Goal: Task Accomplishment & Management: Use online tool/utility

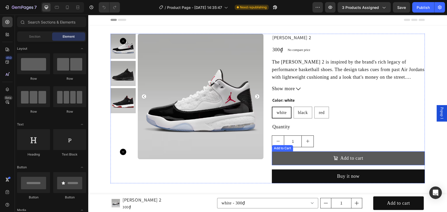
click at [297, 153] on button "Add to cart" at bounding box center [348, 159] width 153 height 14
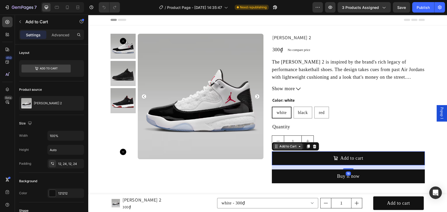
click at [298, 147] on icon at bounding box center [300, 147] width 4 height 4
click at [62, 32] on p "Advanced" at bounding box center [61, 35] width 18 height 6
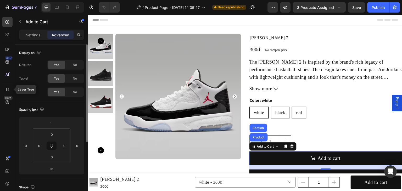
click at [6, 89] on icon at bounding box center [7, 89] width 5 height 5
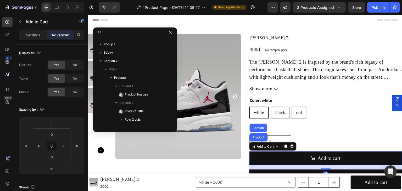
scroll to position [82, 0]
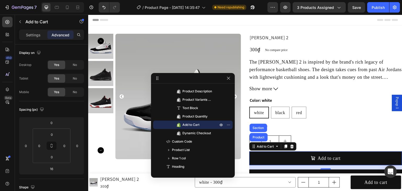
drag, startPoint x: 143, startPoint y: 32, endPoint x: 205, endPoint y: 78, distance: 77.3
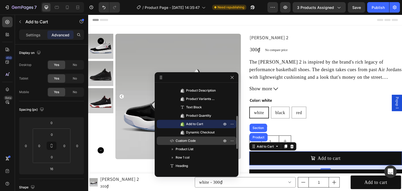
click at [200, 143] on p "Custom Code" at bounding box center [192, 140] width 47 height 5
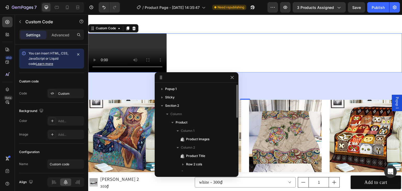
scroll to position [70, 0]
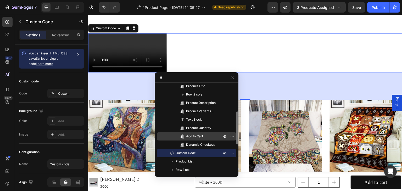
click at [196, 136] on span "Add to Cart" at bounding box center [194, 136] width 17 height 5
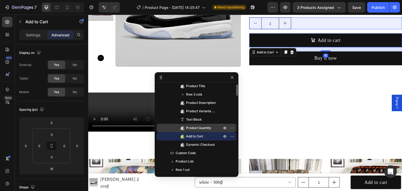
scroll to position [35, 0]
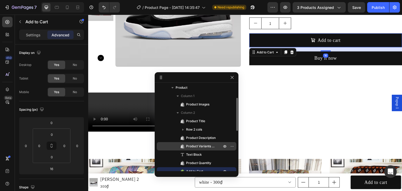
click at [197, 151] on div "Text Block" at bounding box center [196, 155] width 75 height 8
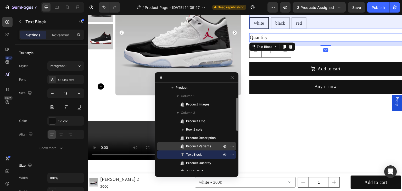
click at [197, 146] on span "Product Variants & Swatches" at bounding box center [201, 146] width 30 height 5
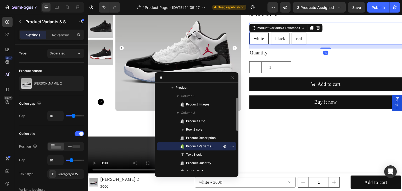
scroll to position [64, 0]
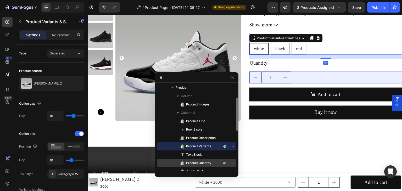
click at [195, 163] on span "Product Quantity" at bounding box center [198, 163] width 25 height 5
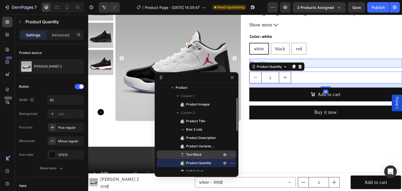
click at [198, 153] on span "Text Block" at bounding box center [194, 154] width 16 height 5
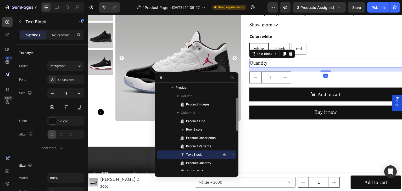
scroll to position [70, 0]
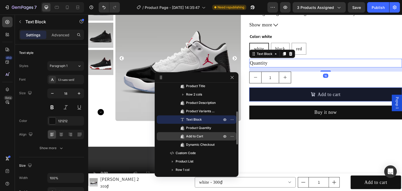
click at [199, 133] on div "Add to Cart" at bounding box center [196, 136] width 75 height 8
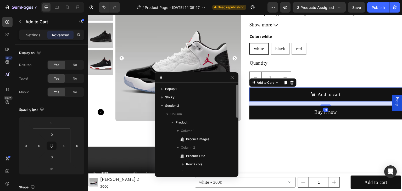
scroll to position [35, 0]
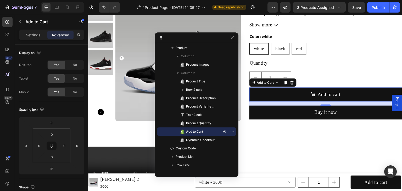
drag, startPoint x: 197, startPoint y: 73, endPoint x: 198, endPoint y: 33, distance: 39.8
click at [233, 132] on icon "button" at bounding box center [233, 132] width 1 height 1
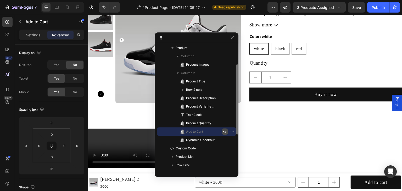
click at [224, 132] on icon "button" at bounding box center [225, 132] width 4 height 4
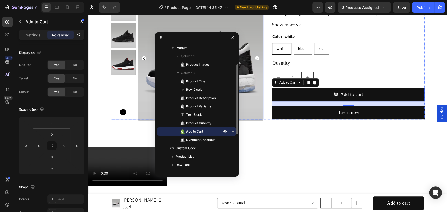
scroll to position [64, 0]
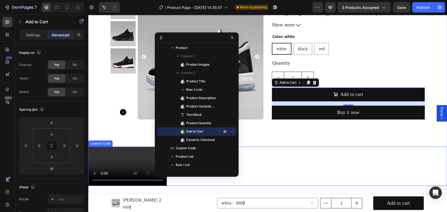
click at [302, 161] on div at bounding box center [267, 166] width 359 height 39
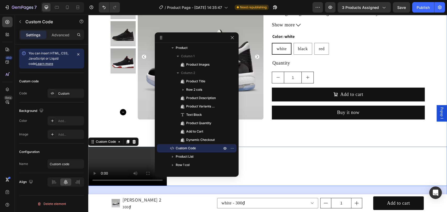
click at [260, 118] on img at bounding box center [201, 57] width 126 height 126
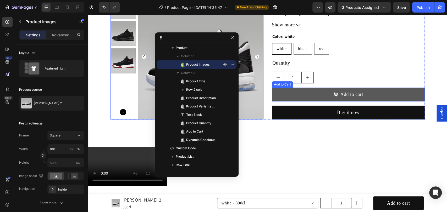
click at [327, 89] on button "Add to cart" at bounding box center [348, 95] width 153 height 14
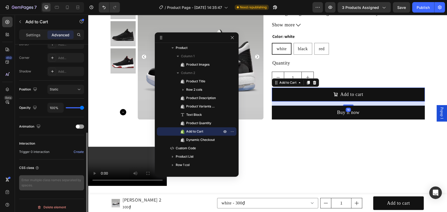
scroll to position [158, 0]
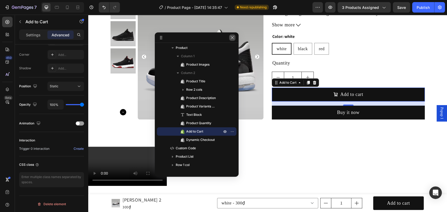
drag, startPoint x: 231, startPoint y: 38, endPoint x: 179, endPoint y: 78, distance: 65.2
click at [231, 38] on icon "button" at bounding box center [232, 38] width 4 height 4
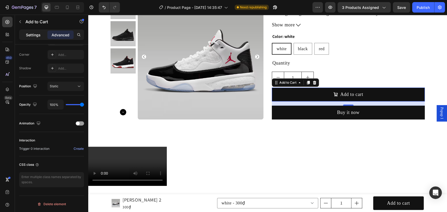
click at [39, 34] on p "Settings" at bounding box center [33, 35] width 15 height 6
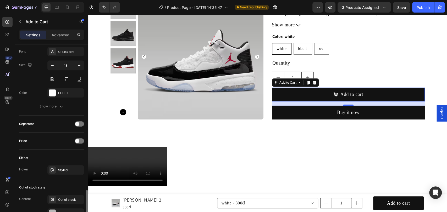
scroll to position [419, 0]
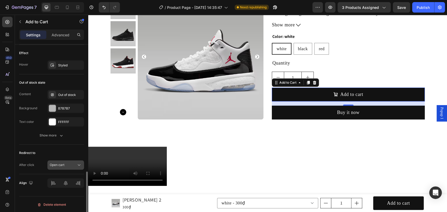
click at [75, 165] on div "Open cart" at bounding box center [63, 165] width 27 height 5
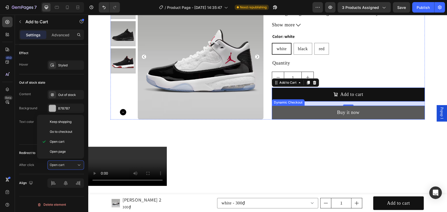
click at [305, 106] on button "Buy it now" at bounding box center [348, 113] width 153 height 14
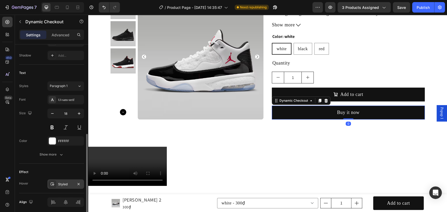
scroll to position [214, 0]
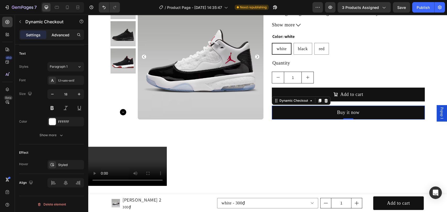
click at [59, 34] on p "Advanced" at bounding box center [61, 35] width 18 height 6
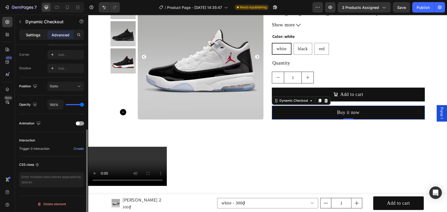
click at [37, 34] on p "Settings" at bounding box center [33, 35] width 15 height 6
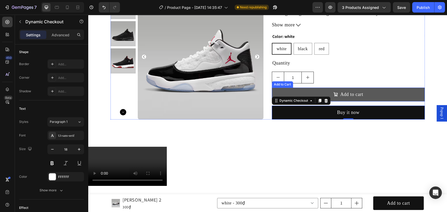
click at [306, 89] on button "Add to cart" at bounding box center [348, 95] width 153 height 14
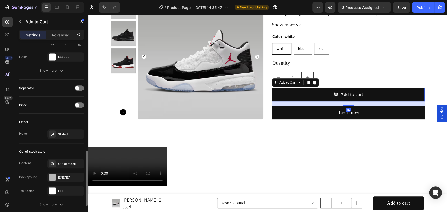
scroll to position [419, 0]
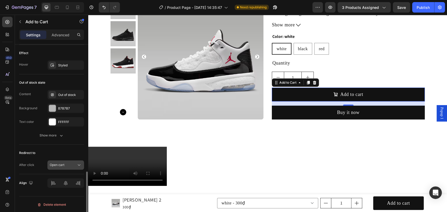
click at [75, 163] on div "Open cart" at bounding box center [63, 165] width 27 height 5
